Goal: Complete application form

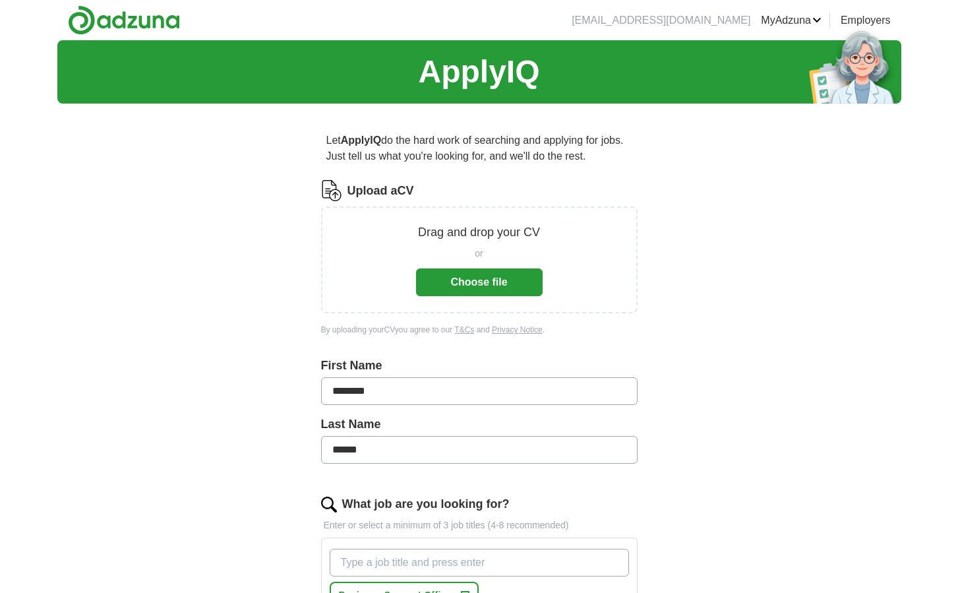
click at [491, 283] on button "Choose file" at bounding box center [479, 282] width 127 height 28
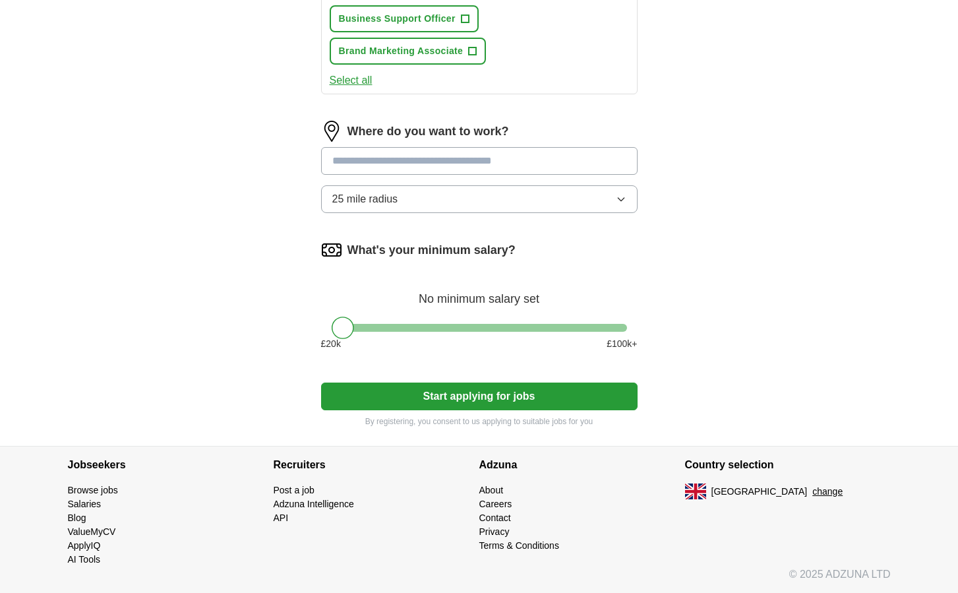
scroll to position [653, 0]
click at [500, 392] on button "Start applying for jobs" at bounding box center [479, 396] width 316 height 28
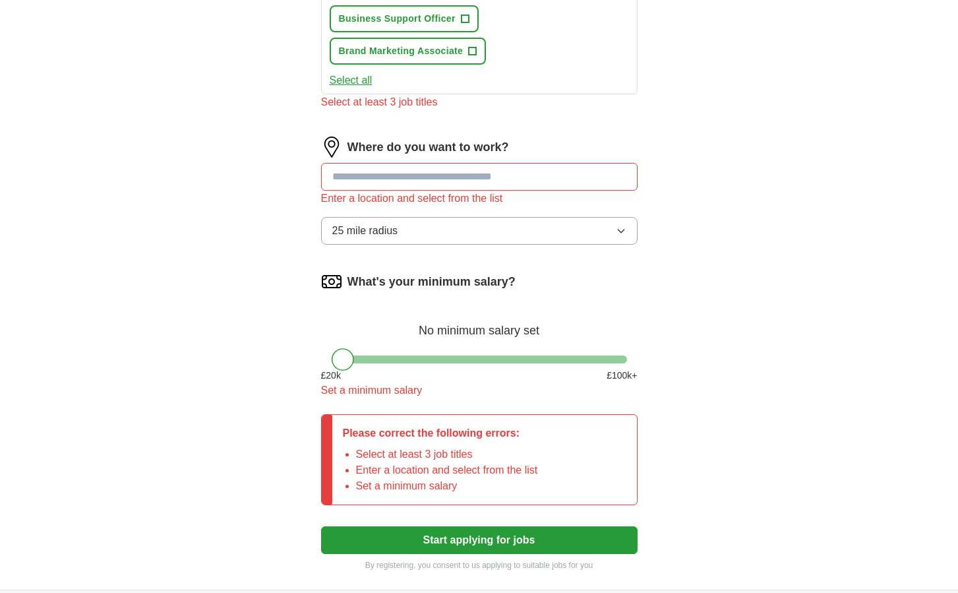
click at [524, 362] on div at bounding box center [479, 359] width 295 height 8
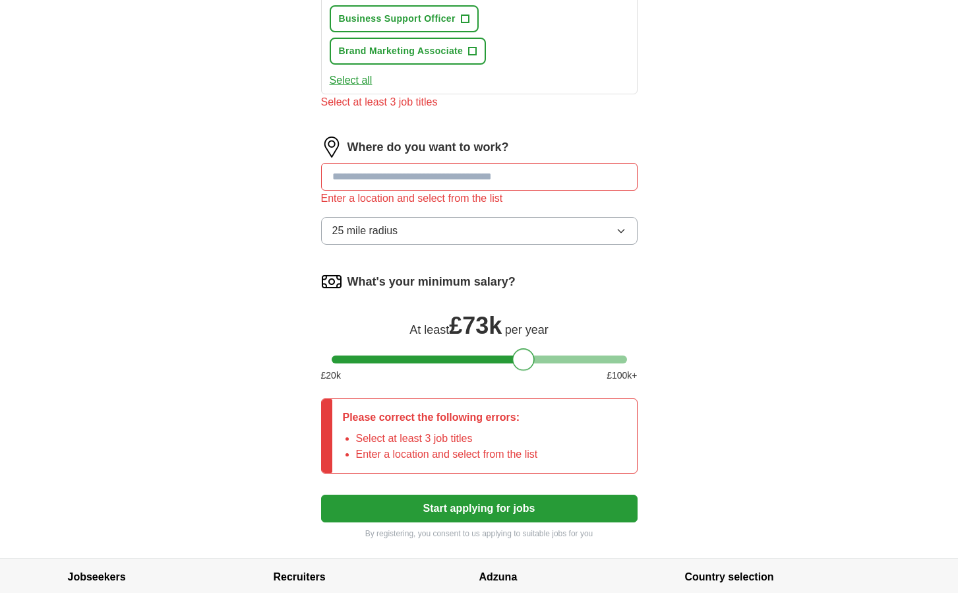
click at [524, 362] on div at bounding box center [523, 359] width 22 height 22
click at [499, 513] on button "Start applying for jobs" at bounding box center [479, 508] width 316 height 28
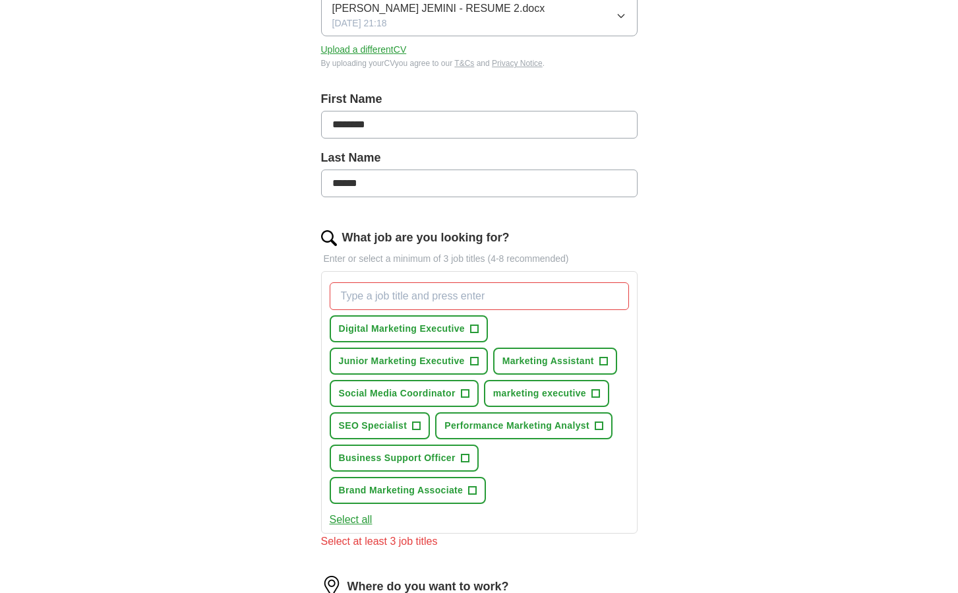
scroll to position [214, 0]
click at [597, 390] on span "+" at bounding box center [595, 393] width 8 height 11
click at [458, 457] on button "Business Support Officer +" at bounding box center [404, 457] width 149 height 27
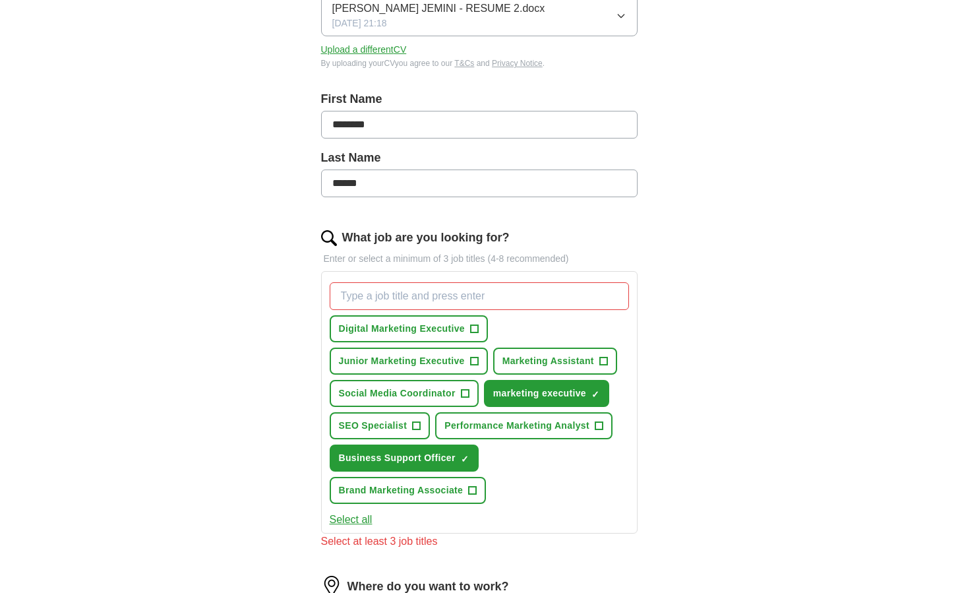
click at [471, 496] on span "+" at bounding box center [473, 490] width 8 height 11
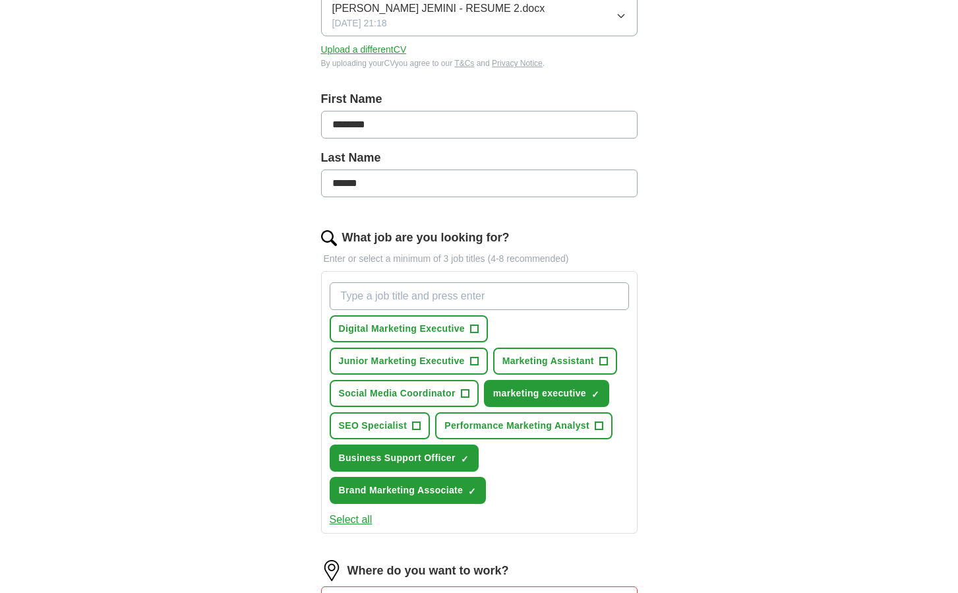
click at [473, 333] on span "+" at bounding box center [475, 329] width 8 height 11
click at [561, 359] on span "Marketing Assistant" at bounding box center [548, 361] width 92 height 14
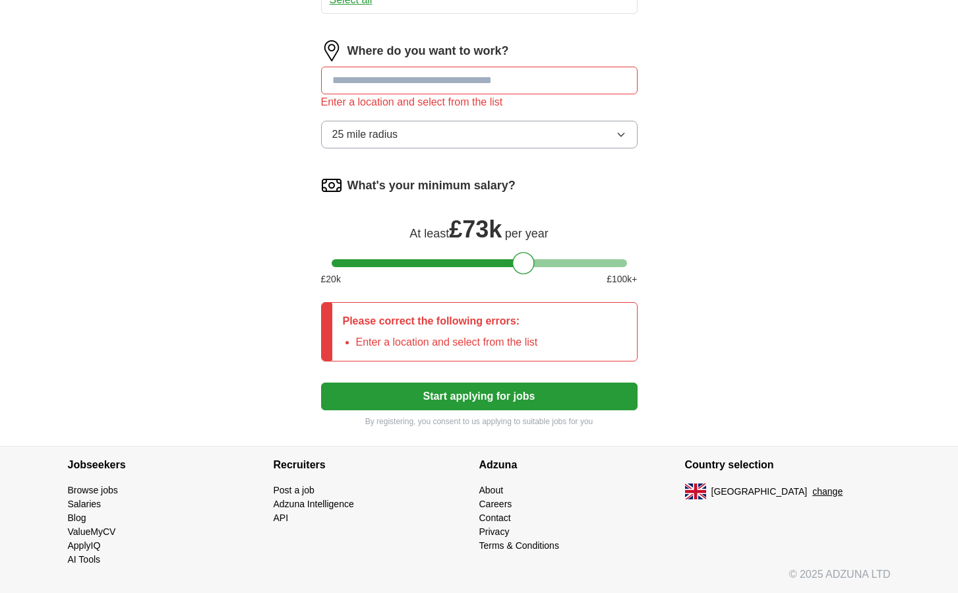
scroll to position [734, 0]
click at [502, 403] on button "Start applying for jobs" at bounding box center [479, 396] width 316 height 28
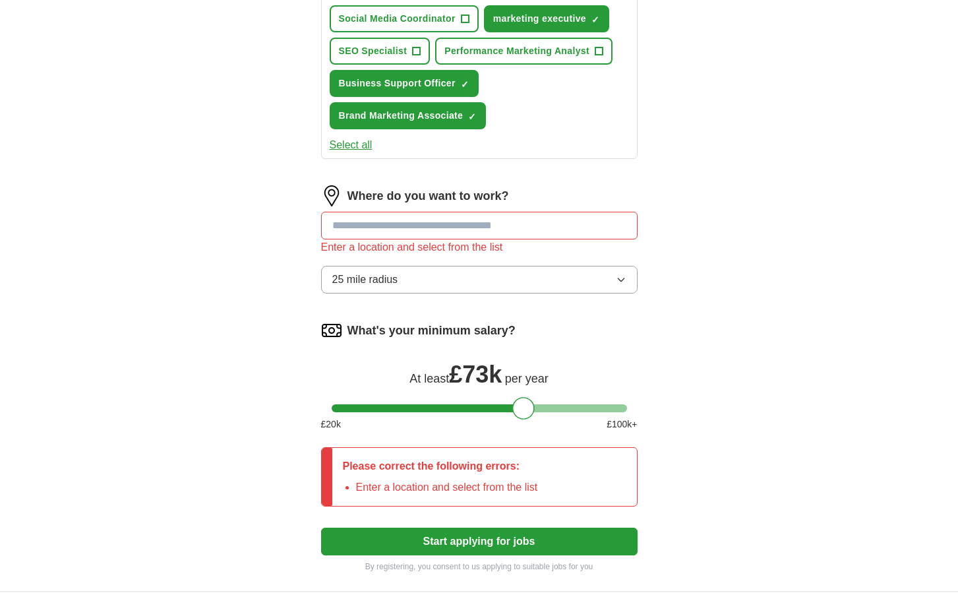
scroll to position [567, 0]
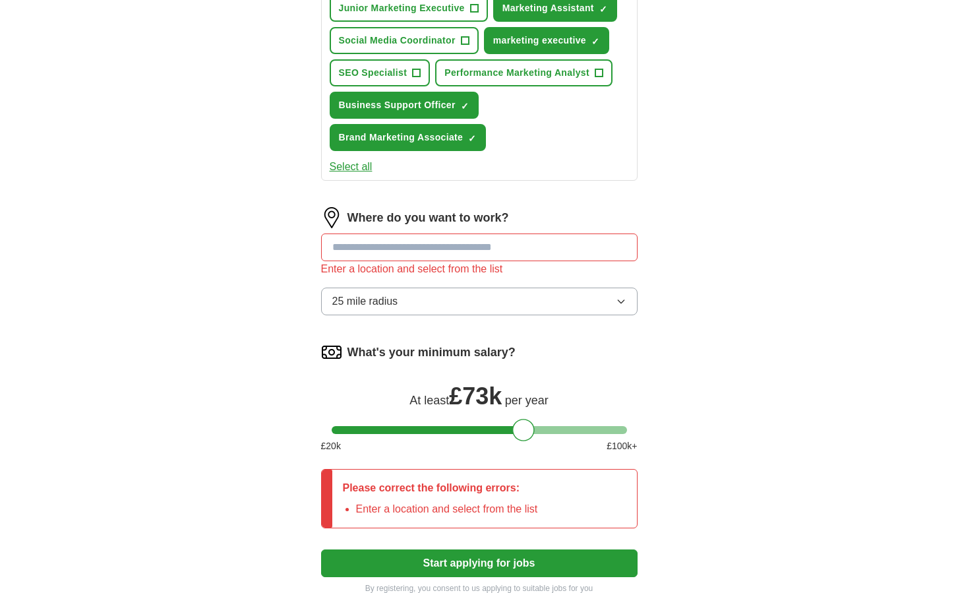
click at [423, 247] on input at bounding box center [479, 247] width 316 height 28
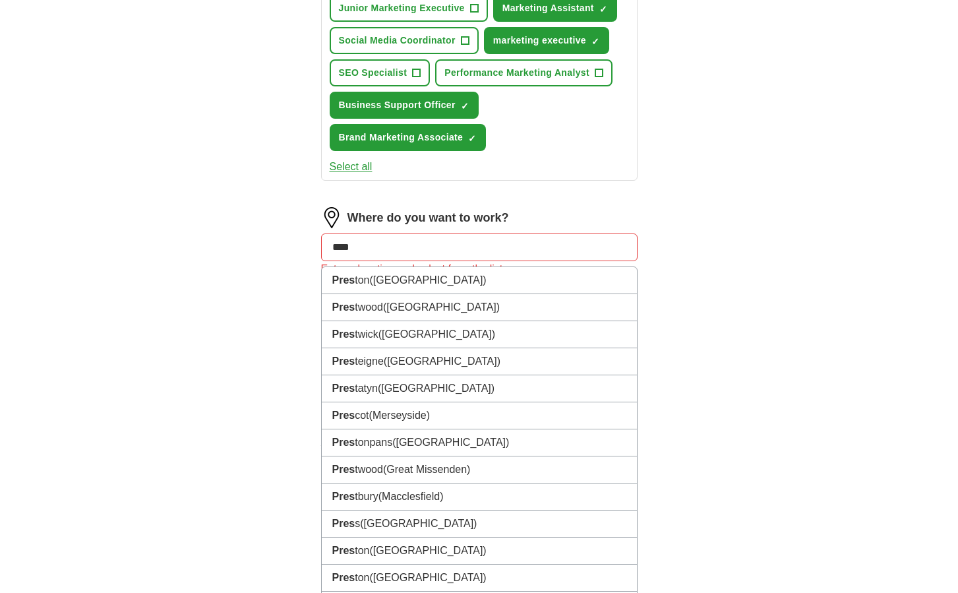
type input "*****"
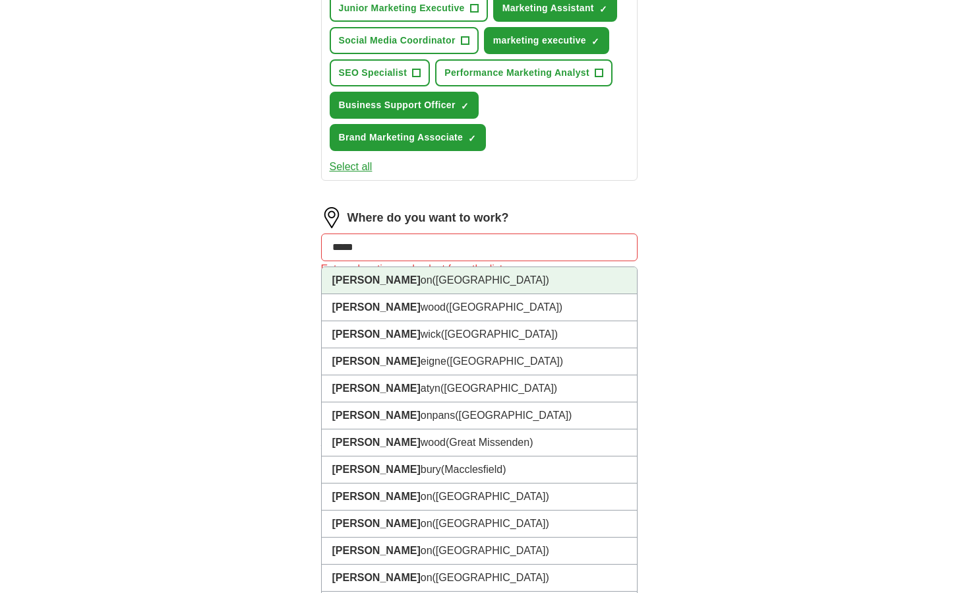
click at [433, 276] on span "([GEOGRAPHIC_DATA])" at bounding box center [491, 279] width 117 height 11
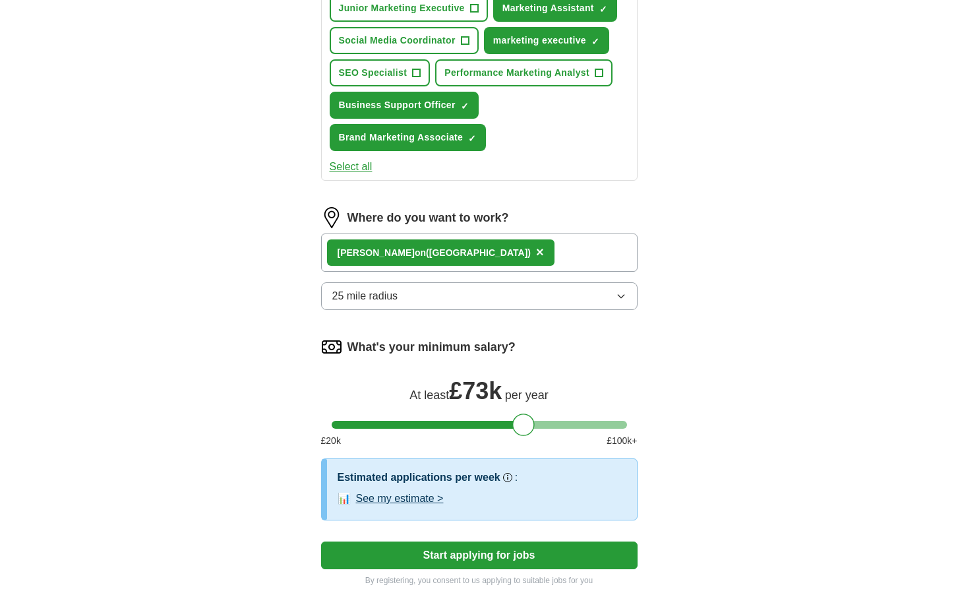
click at [500, 545] on button "Start applying for jobs" at bounding box center [479, 555] width 316 height 28
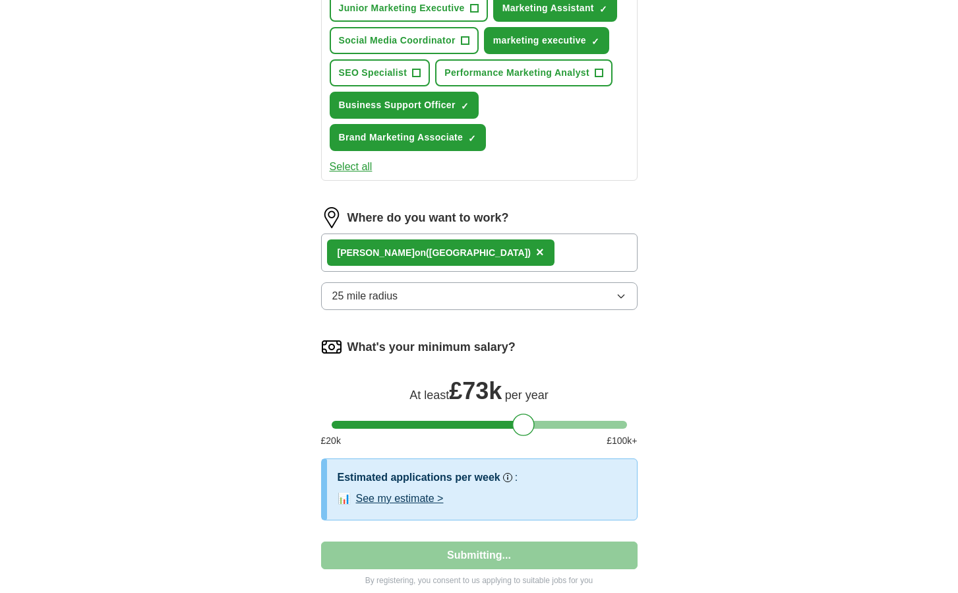
select select "**"
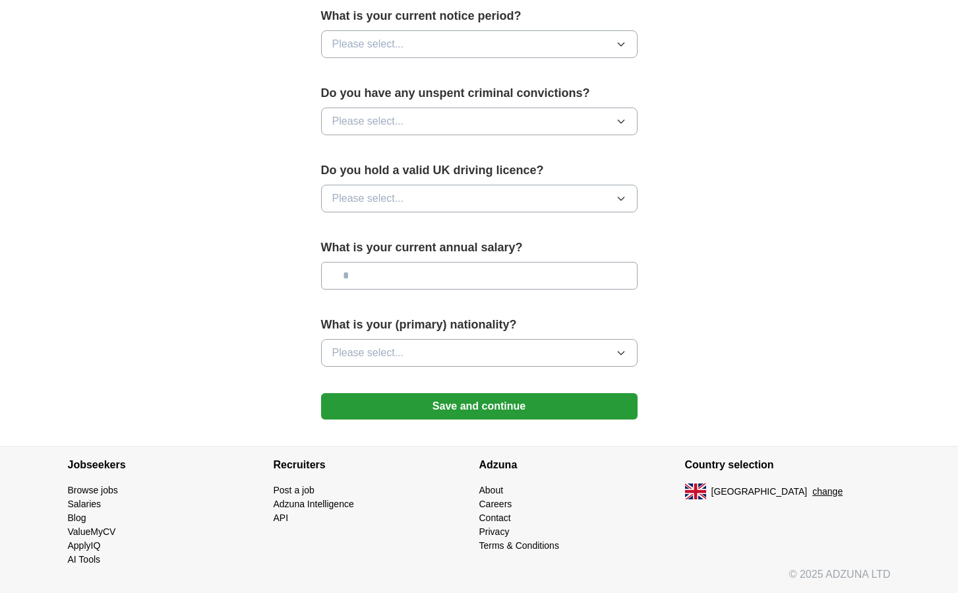
scroll to position [779, 0]
click at [102, 488] on link "Browse jobs" at bounding box center [93, 490] width 50 height 11
